Goal: Navigation & Orientation: Find specific page/section

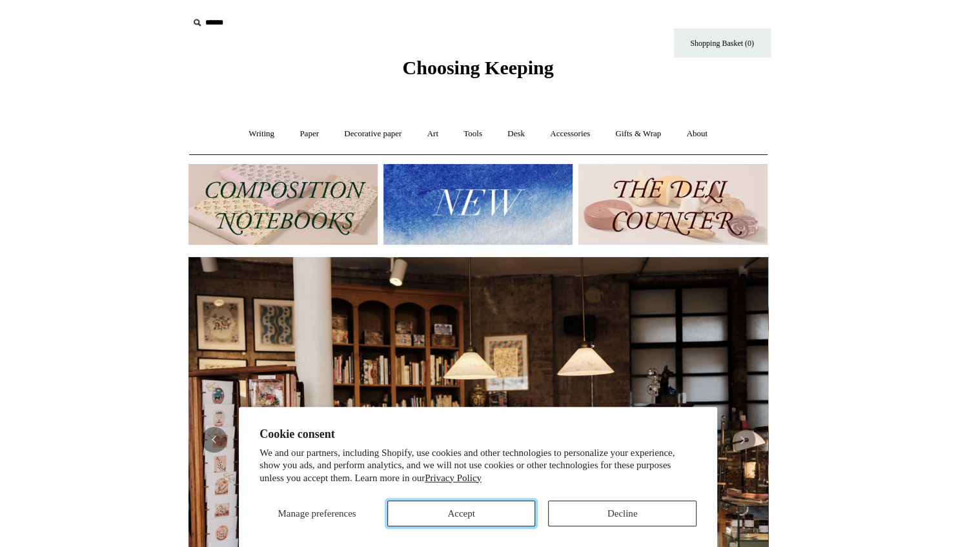
click at [498, 515] on button "Accept" at bounding box center [461, 513] width 149 height 26
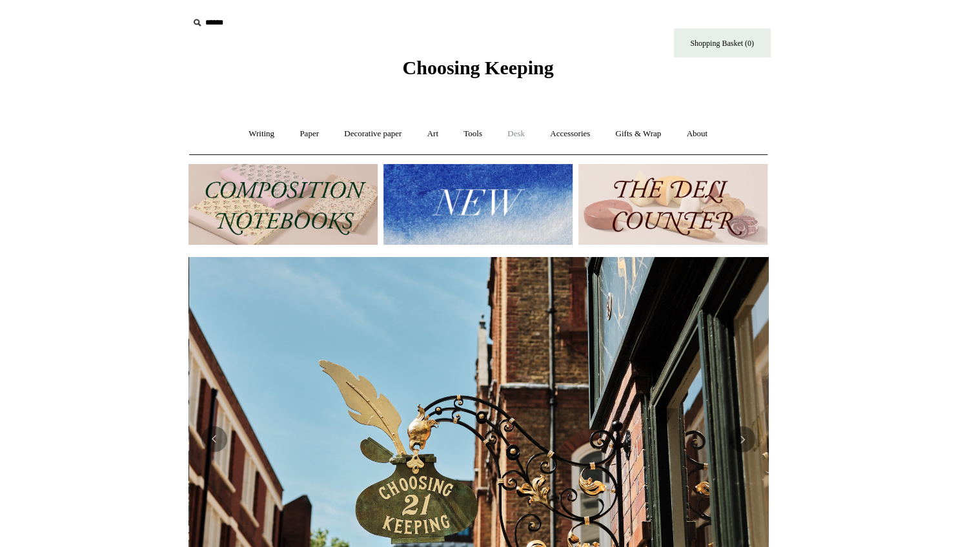
scroll to position [0, 580]
click at [576, 134] on link "Accessories +" at bounding box center [570, 134] width 63 height 34
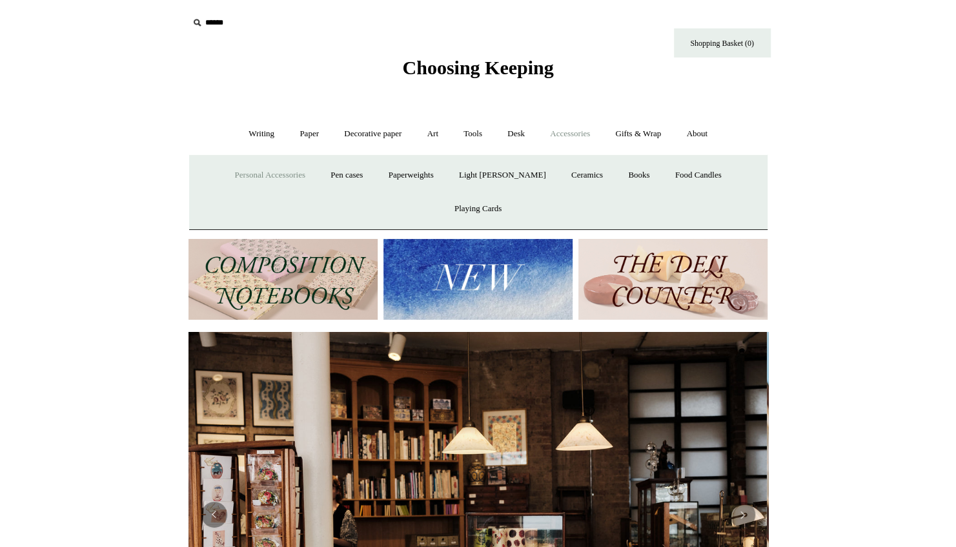
scroll to position [0, 0]
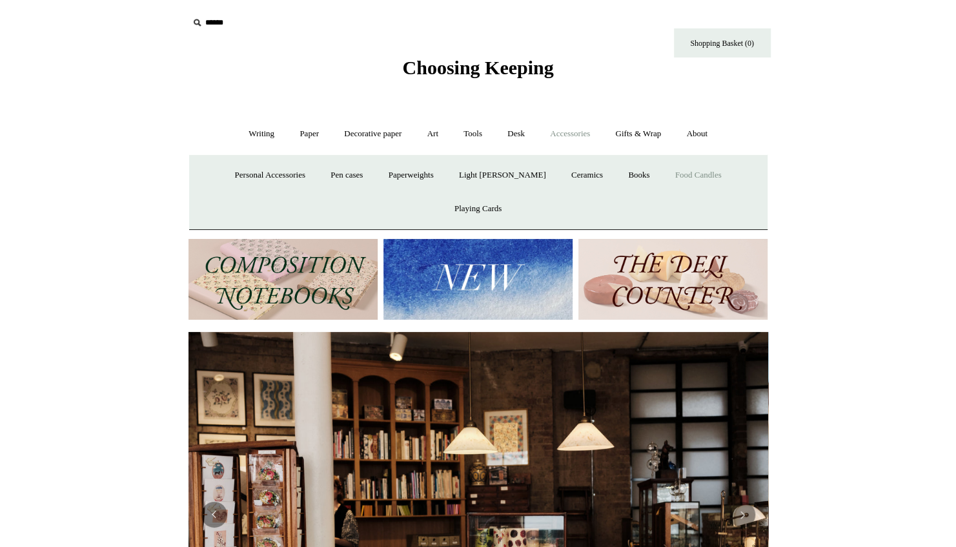
click at [664, 176] on link "Food Candles" at bounding box center [699, 175] width 70 height 34
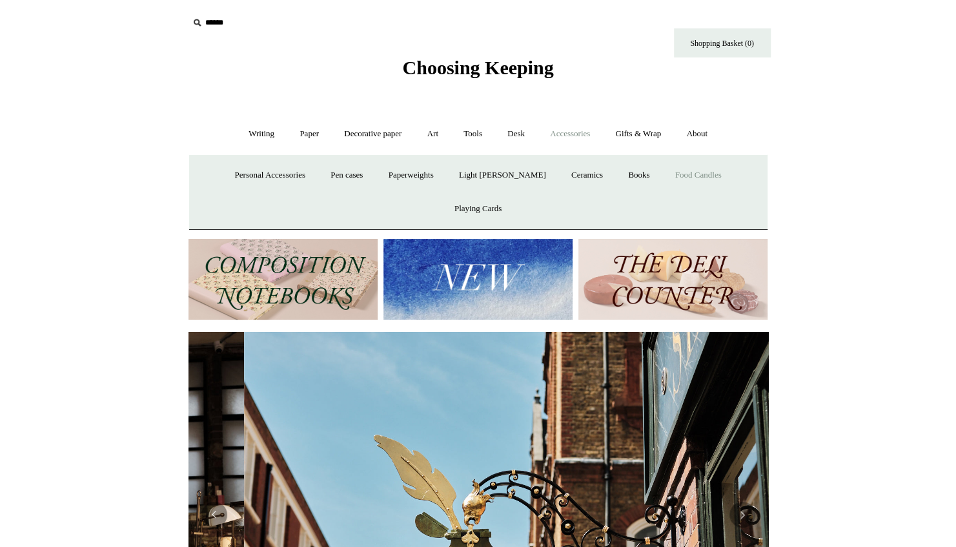
scroll to position [0, 580]
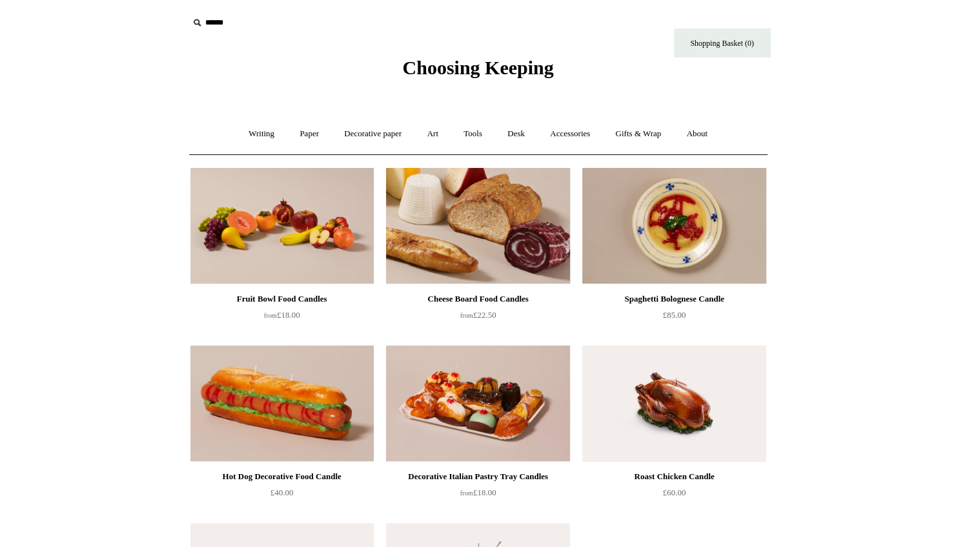
click at [502, 218] on img at bounding box center [477, 226] width 183 height 116
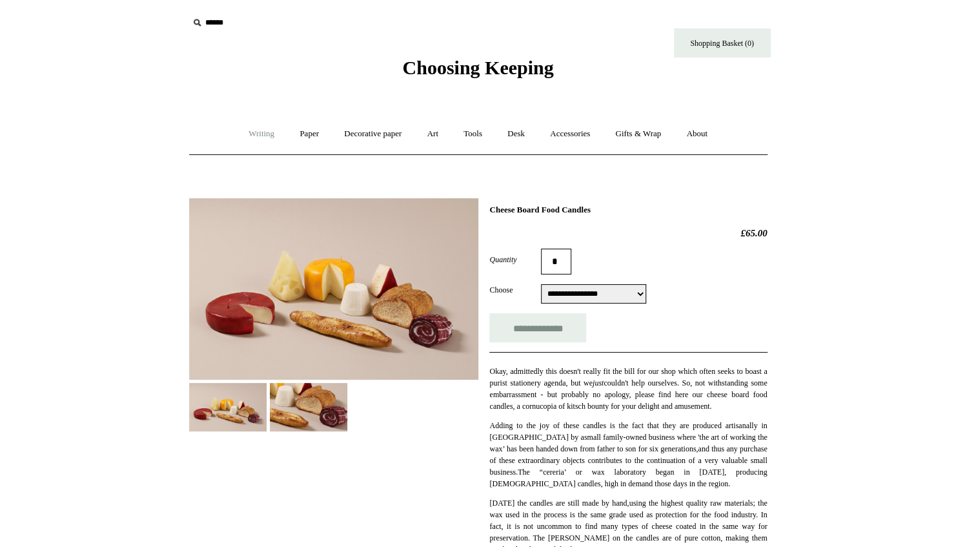
click at [265, 136] on link "Writing +" at bounding box center [261, 134] width 49 height 34
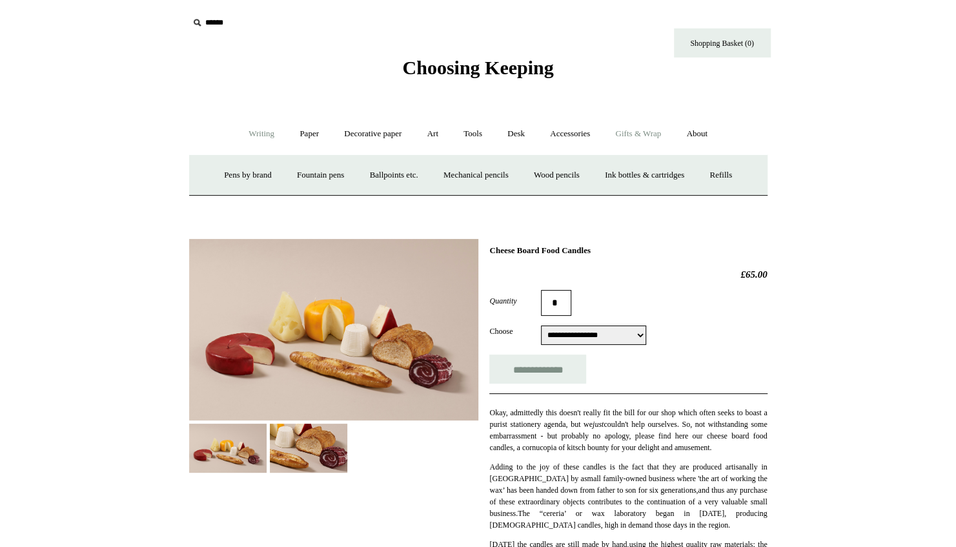
click at [632, 142] on link "Gifts & Wrap +" at bounding box center [638, 134] width 69 height 34
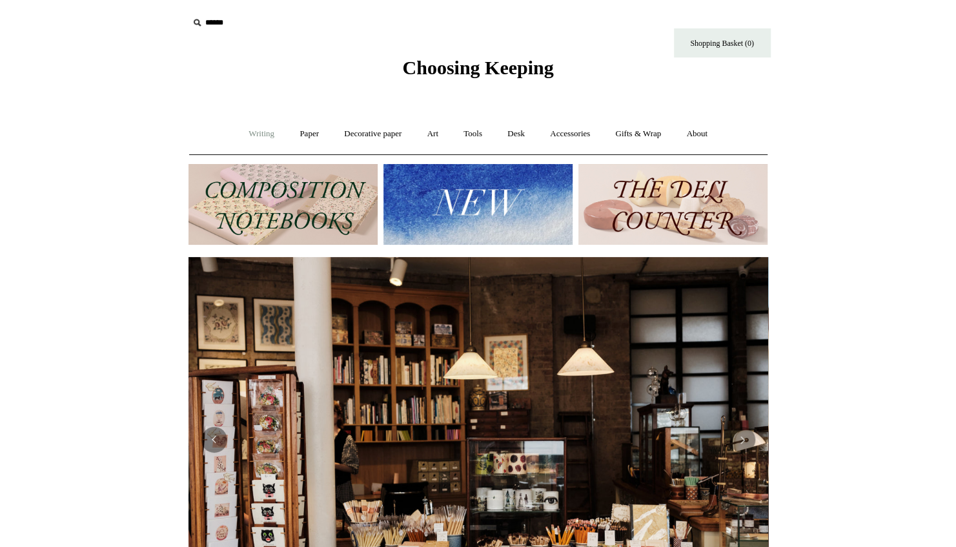
click at [253, 134] on link "Writing +" at bounding box center [261, 134] width 49 height 34
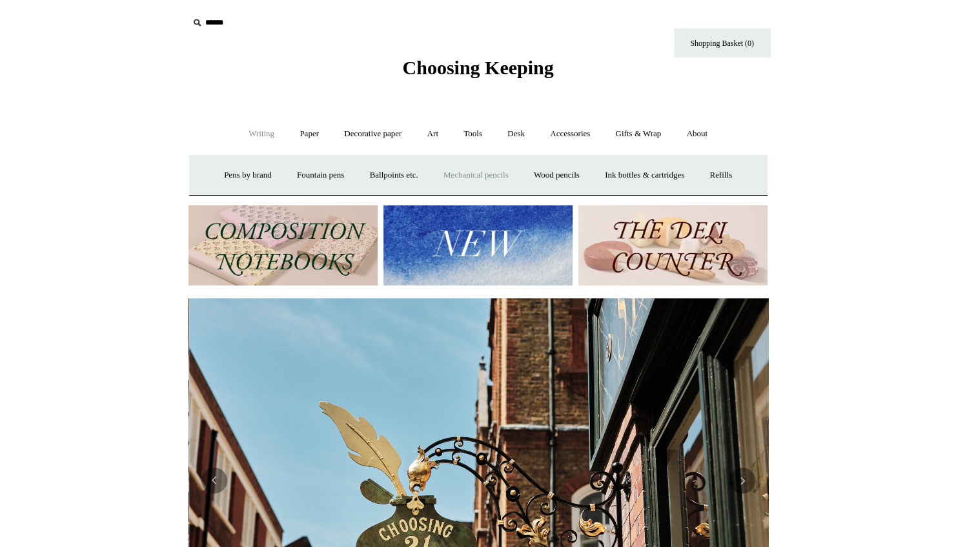
scroll to position [0, 580]
click at [652, 178] on link "Ink bottles & cartridges +" at bounding box center [644, 175] width 103 height 34
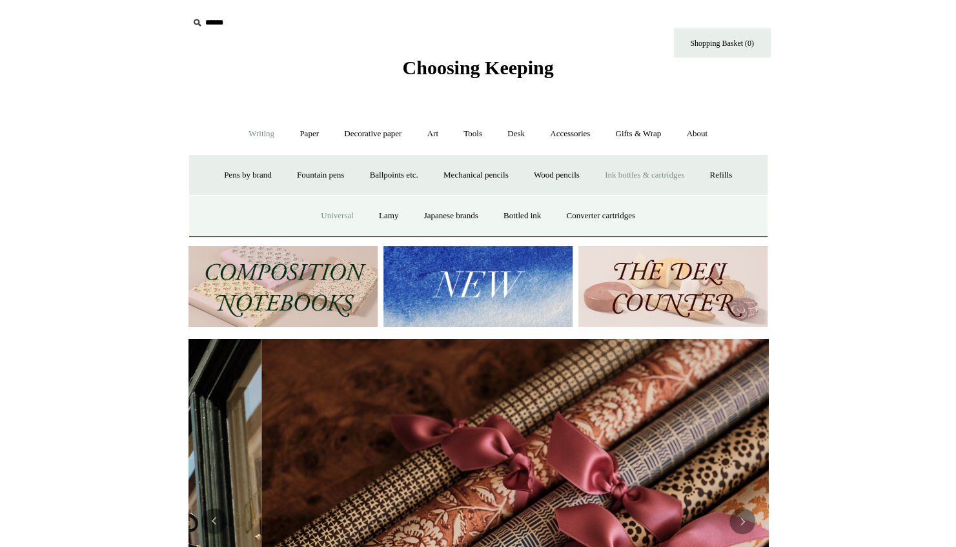
click at [334, 218] on link "Universal" at bounding box center [337, 216] width 56 height 34
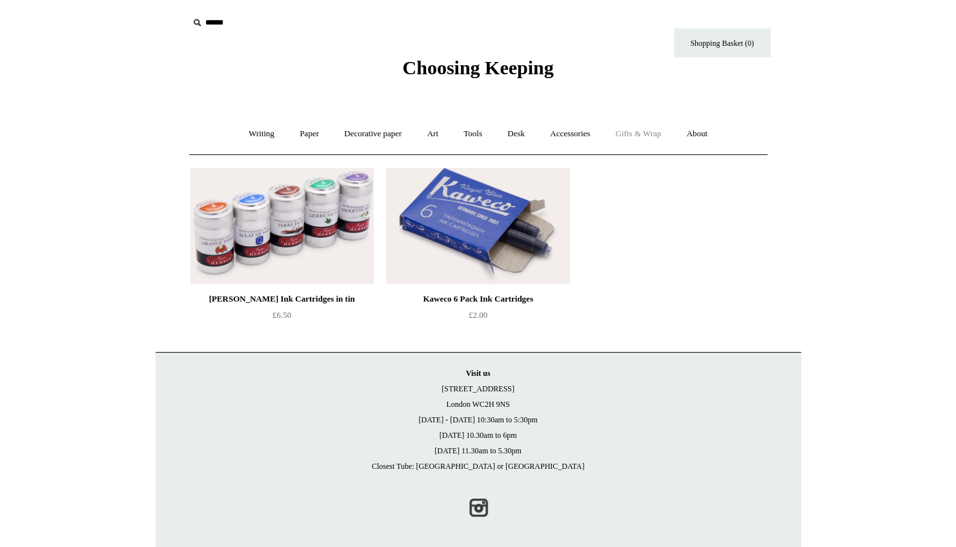
click at [630, 132] on link "Gifts & Wrap +" at bounding box center [638, 134] width 69 height 34
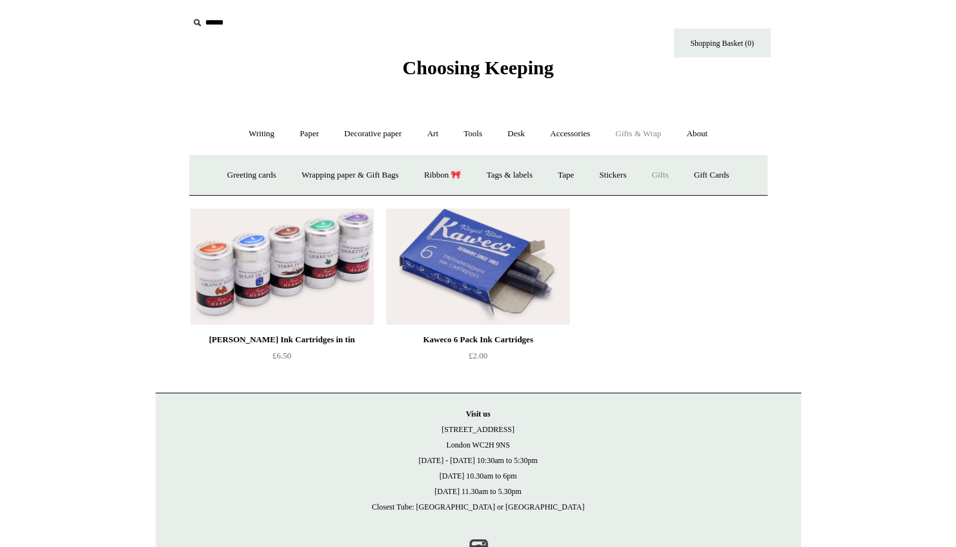
click at [674, 174] on link "Gifts +" at bounding box center [661, 175] width 40 height 34
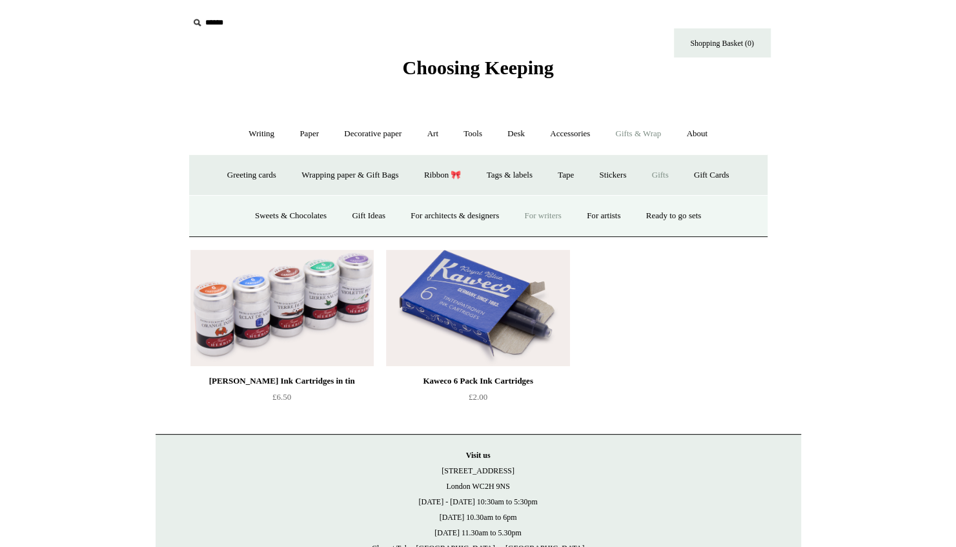
click at [563, 214] on link "For writers" at bounding box center [543, 216] width 60 height 34
